Goal: Transaction & Acquisition: Purchase product/service

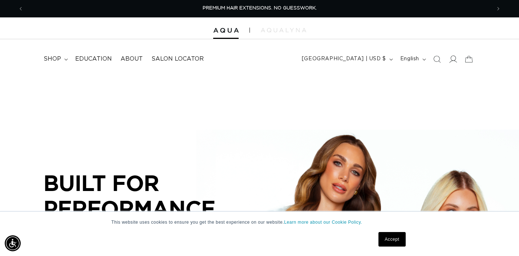
click at [454, 60] on icon at bounding box center [453, 59] width 8 height 8
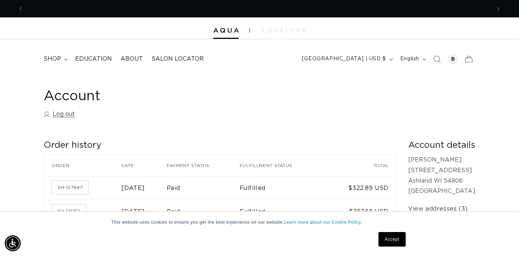
scroll to position [0, 467]
click at [53, 59] on span "shop" at bounding box center [52, 59] width 17 height 8
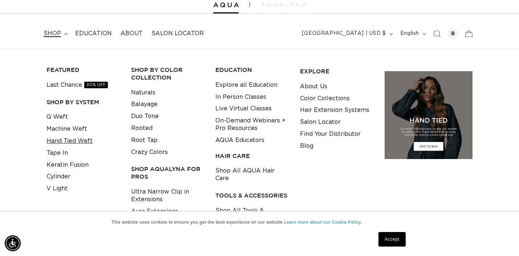
scroll to position [0, 934]
click at [72, 136] on link "Hand Tied Weft" at bounding box center [69, 141] width 46 height 12
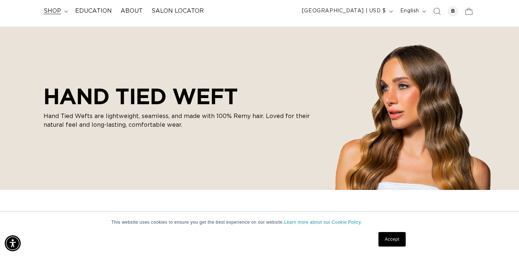
click at [57, 10] on span "shop" at bounding box center [52, 11] width 17 height 8
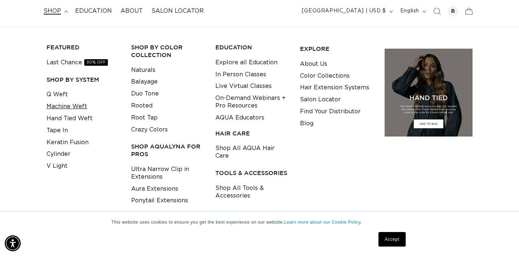
scroll to position [0, 467]
click at [63, 93] on link "Q Weft" at bounding box center [56, 95] width 21 height 12
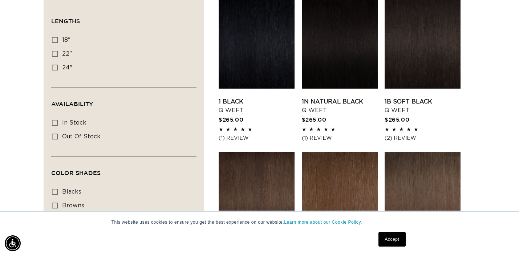
scroll to position [262, 0]
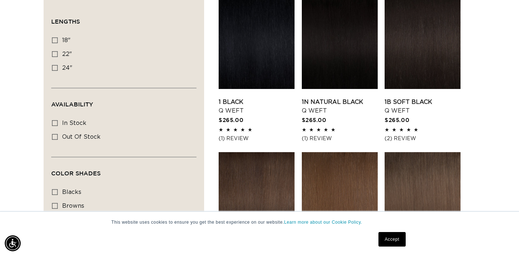
click at [393, 238] on link "Accept" at bounding box center [391, 239] width 27 height 15
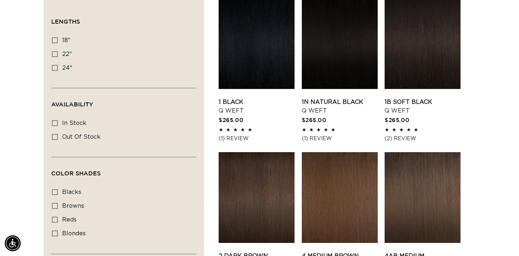
scroll to position [0, 0]
